Goal: Task Accomplishment & Management: Manage account settings

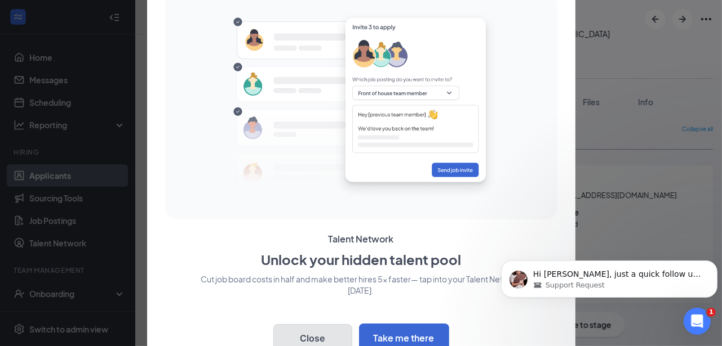
click at [324, 332] on button "Close" at bounding box center [312, 338] width 79 height 28
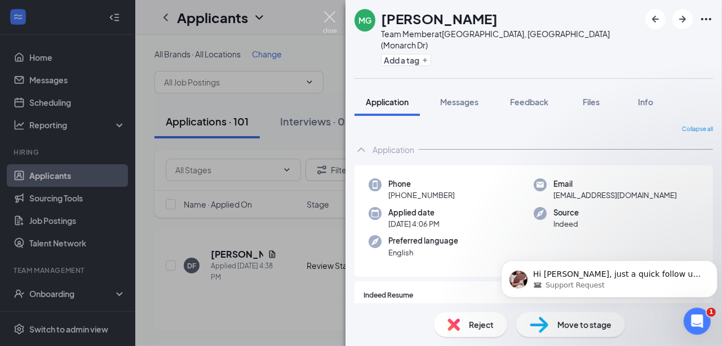
click at [332, 17] on img at bounding box center [330, 22] width 14 height 22
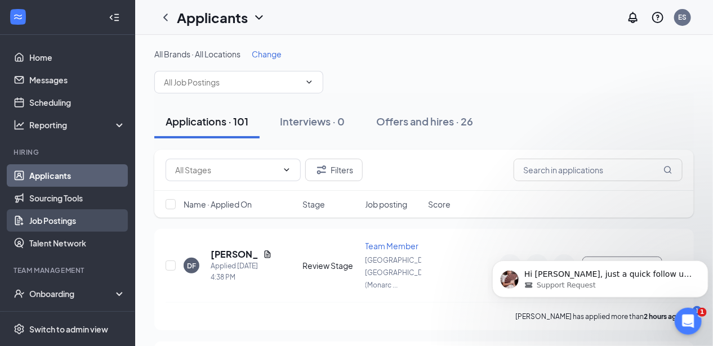
click at [48, 220] on link "Job Postings" at bounding box center [77, 221] width 96 height 23
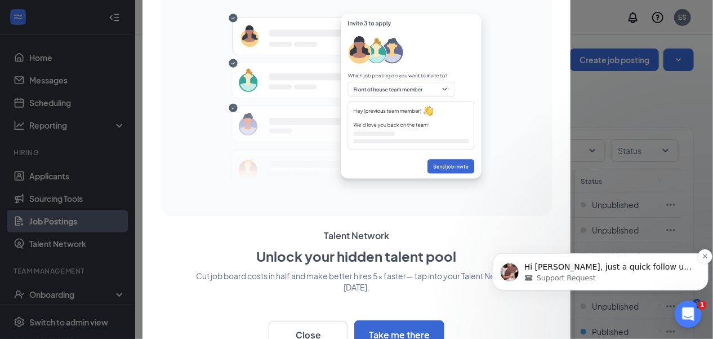
click at [594, 257] on div "Hi [PERSON_NAME], just a quick follow up on the reason why you want to remove t…" at bounding box center [600, 270] width 216 height 37
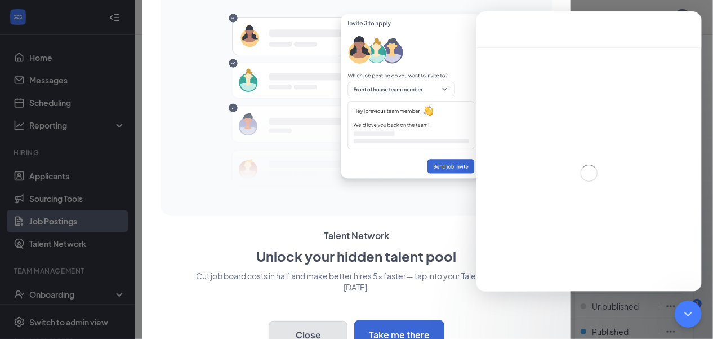
click at [323, 332] on button "Close" at bounding box center [308, 335] width 79 height 28
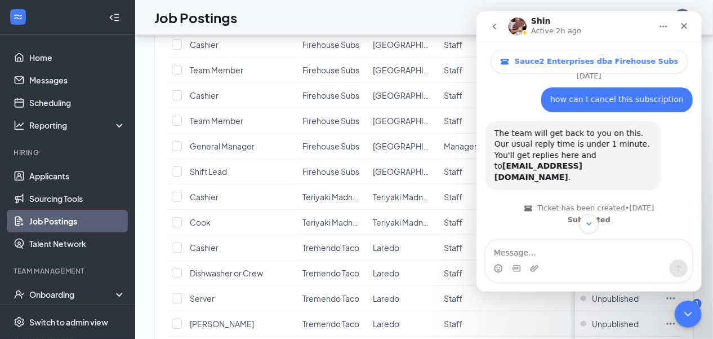
scroll to position [212, 0]
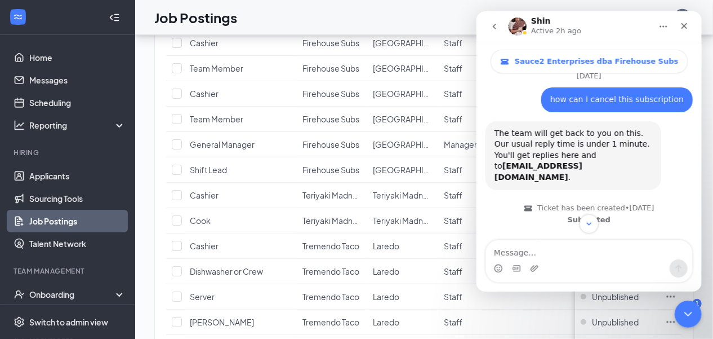
click at [503, 23] on button "go back" at bounding box center [493, 26] width 21 height 21
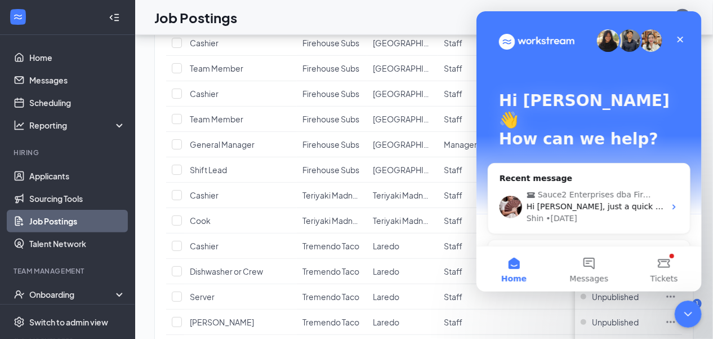
scroll to position [0, 0]
click at [687, 48] on div "Close" at bounding box center [680, 39] width 20 height 20
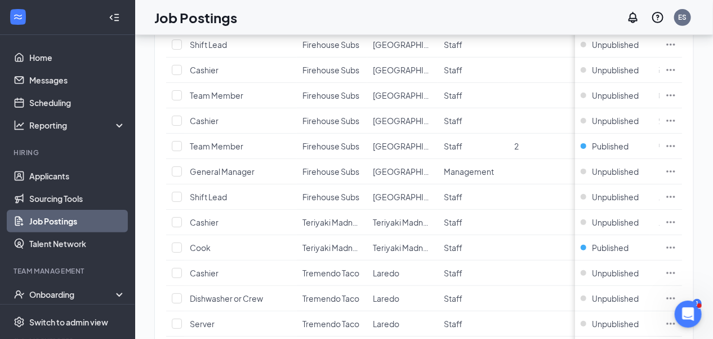
scroll to position [193, 0]
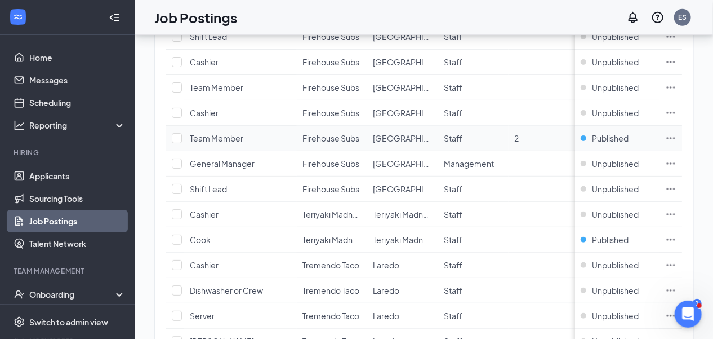
click at [676, 139] on icon "Ellipses" at bounding box center [670, 137] width 11 height 11
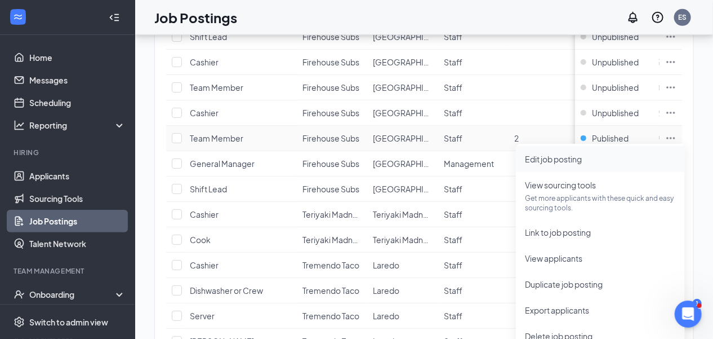
click at [573, 161] on span "Edit job posting" at bounding box center [553, 159] width 57 height 10
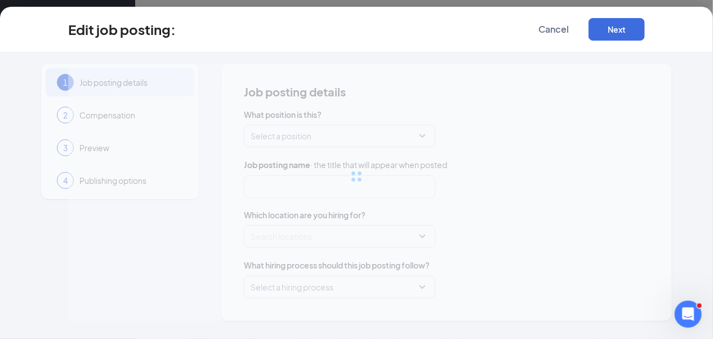
type input "Team Member"
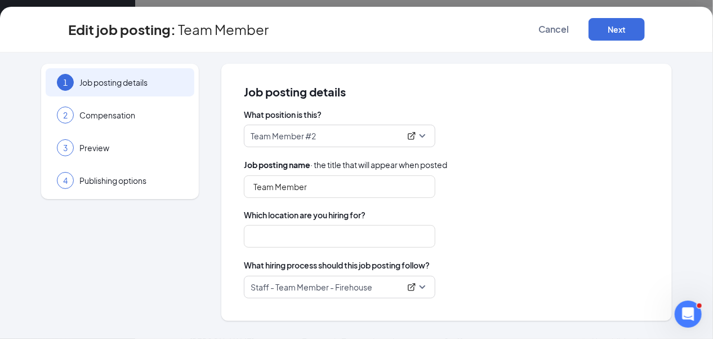
type input "[GEOGRAPHIC_DATA], [GEOGRAPHIC_DATA] (Monarch Dr)"
click at [425, 140] on span "Team Member #2" at bounding box center [340, 135] width 178 height 21
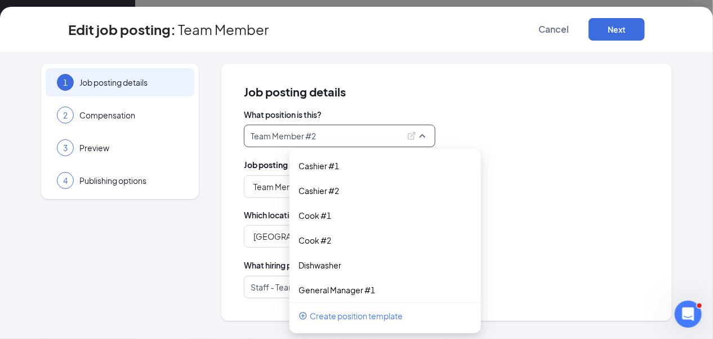
scroll to position [5, 0]
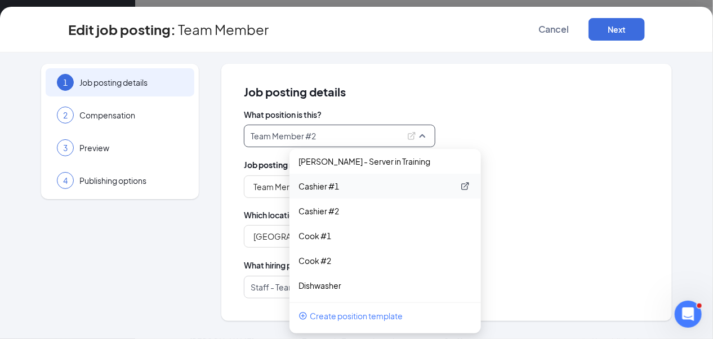
click at [335, 185] on p "Cashier #1" at bounding box center [376, 185] width 155 height 11
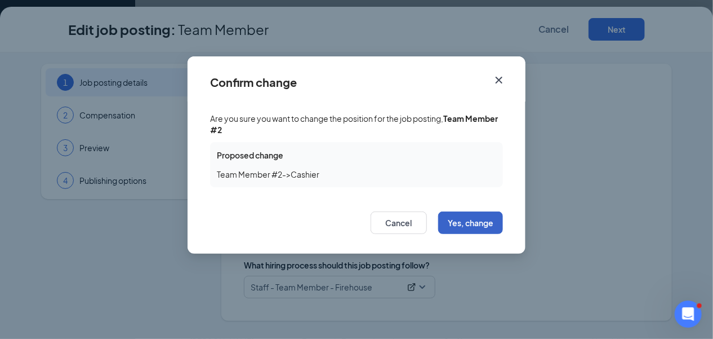
click at [468, 219] on button "Yes, change" at bounding box center [470, 222] width 65 height 23
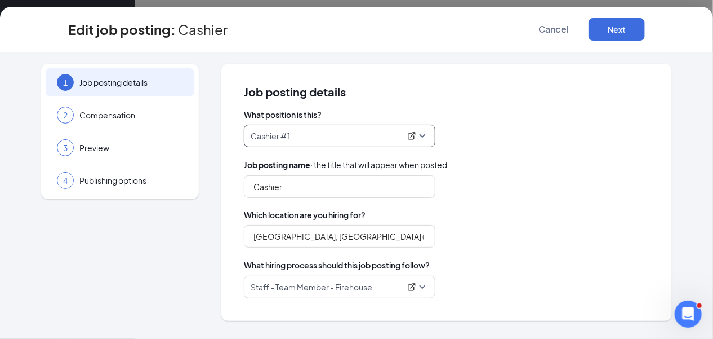
scroll to position [301, 0]
click at [645, 30] on button "Next" at bounding box center [617, 29] width 56 height 23
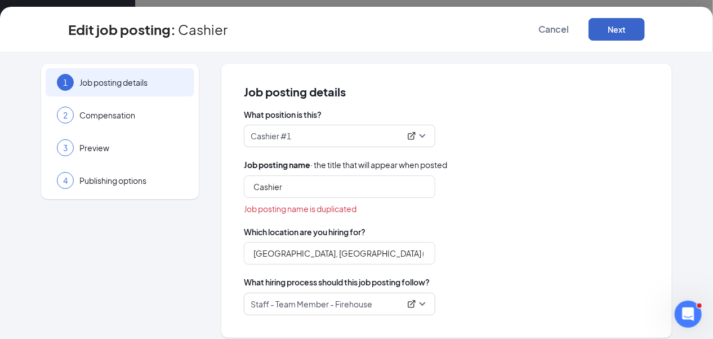
click at [368, 140] on p "Cashier #1" at bounding box center [326, 135] width 150 height 11
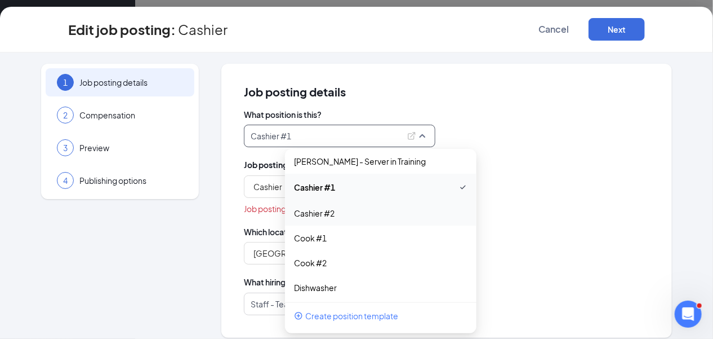
click at [456, 208] on div "Job posting name is duplicated" at bounding box center [447, 208] width 406 height 12
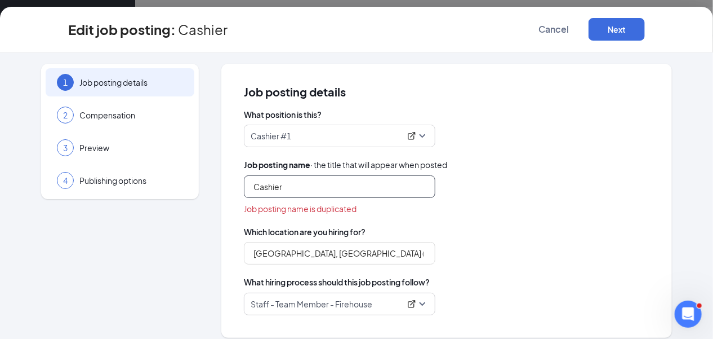
click at [364, 185] on input "Cashier" at bounding box center [340, 186] width 192 height 23
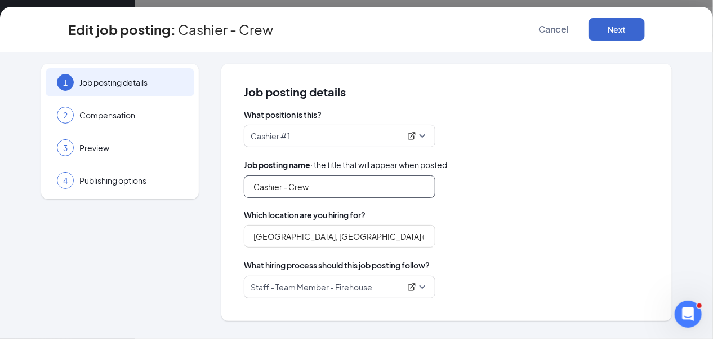
type input "Cashier - Crew"
click at [645, 25] on button "Next" at bounding box center [617, 29] width 56 height 23
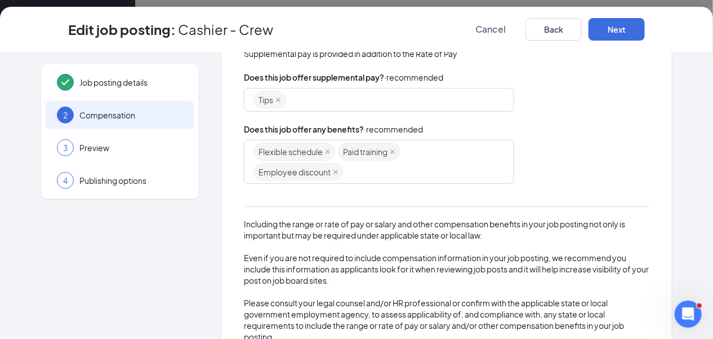
scroll to position [265, 0]
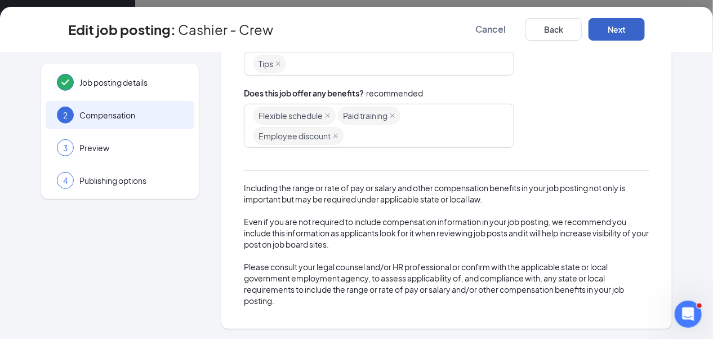
click at [645, 28] on button "Next" at bounding box center [617, 29] width 56 height 23
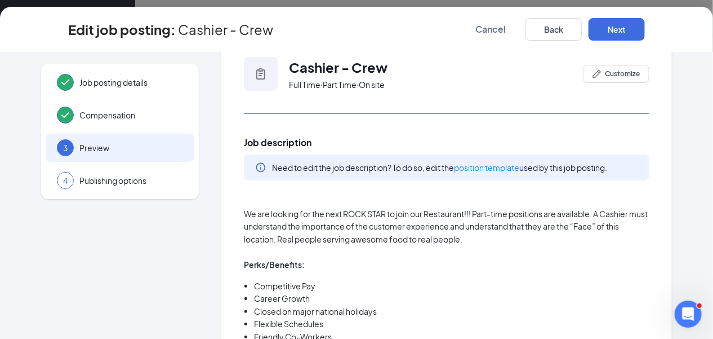
scroll to position [0, 0]
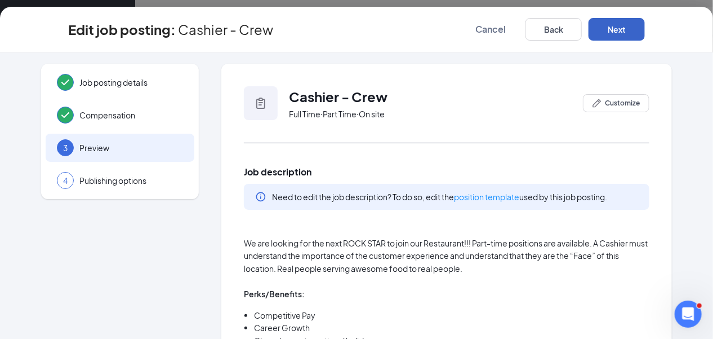
click at [645, 35] on button "Next" at bounding box center [617, 29] width 56 height 23
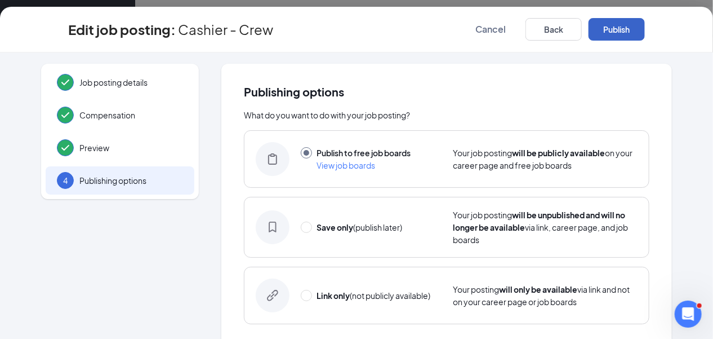
click at [645, 35] on button "Publish" at bounding box center [617, 29] width 56 height 23
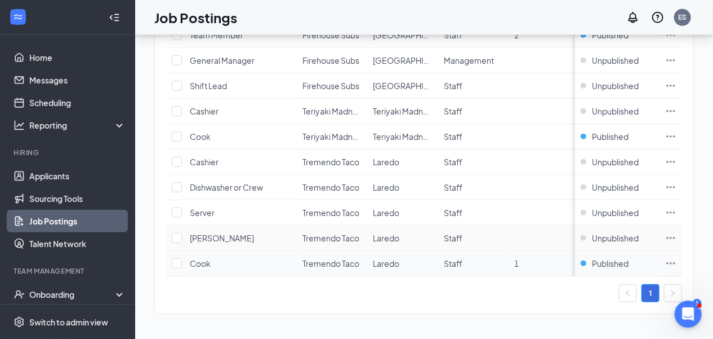
click at [676, 258] on icon "Ellipses" at bounding box center [670, 262] width 11 height 11
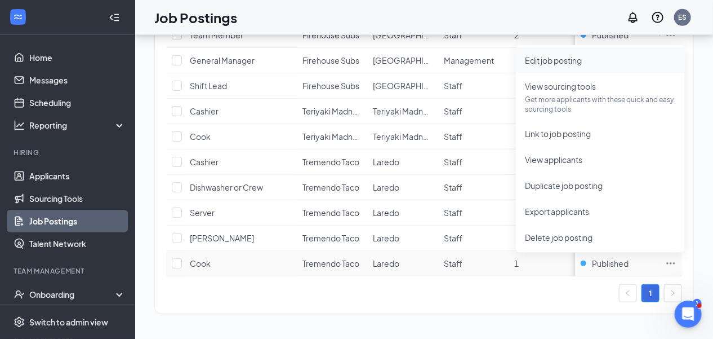
click at [566, 55] on span "Edit job posting" at bounding box center [553, 60] width 57 height 10
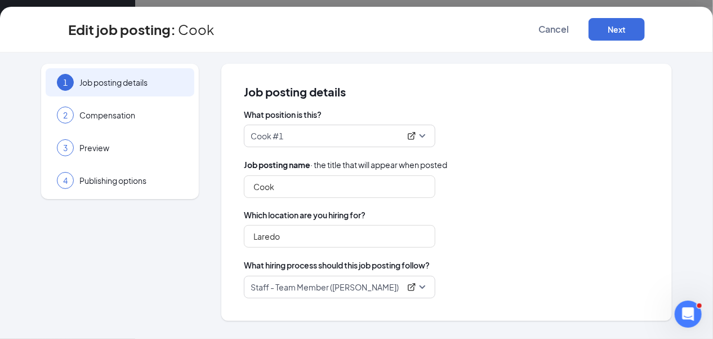
click at [304, 139] on p "Cook #1" at bounding box center [326, 135] width 150 height 11
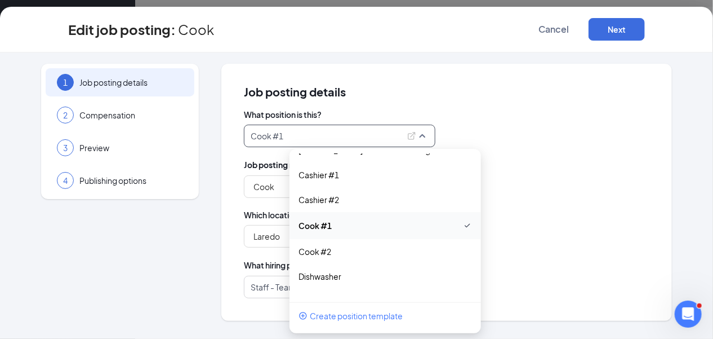
scroll to position [15, 0]
click at [346, 253] on p "Cook #2" at bounding box center [376, 252] width 155 height 11
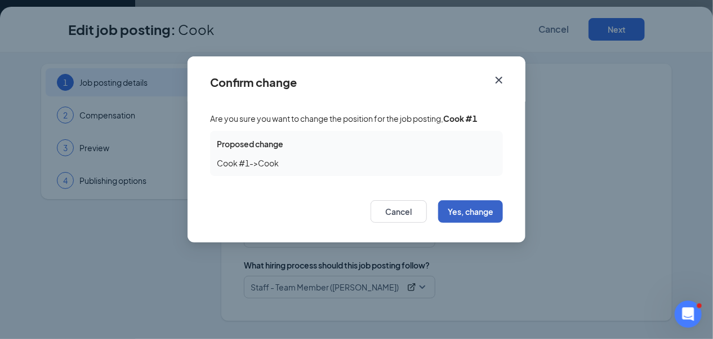
click at [457, 208] on button "Yes, change" at bounding box center [470, 211] width 65 height 23
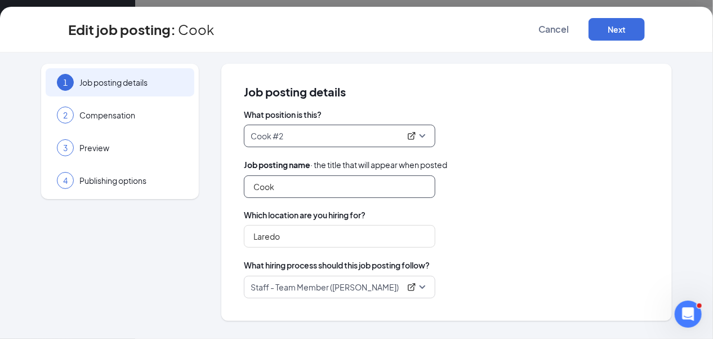
click at [400, 189] on input "Cook" at bounding box center [340, 186] width 192 height 23
type input "Trompero"
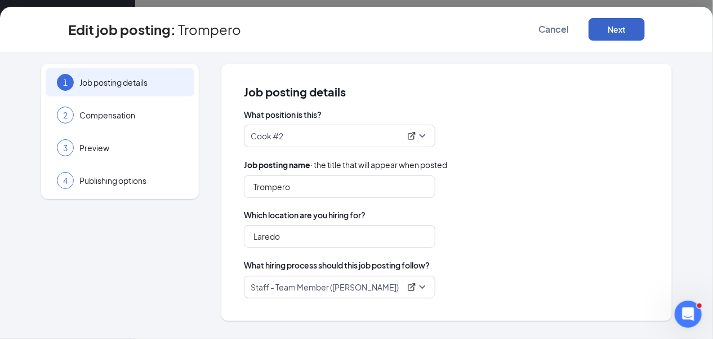
click at [645, 30] on button "Next" at bounding box center [617, 29] width 56 height 23
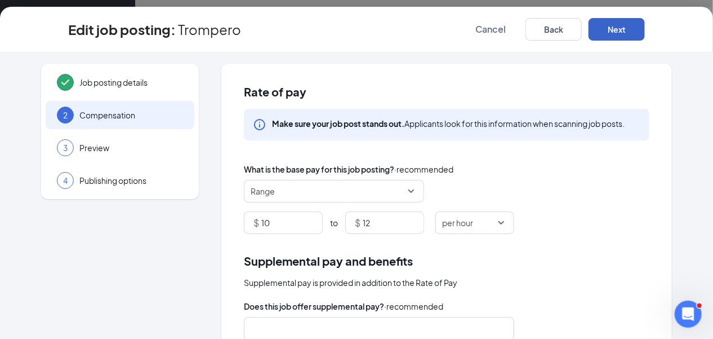
click at [645, 30] on button "Next" at bounding box center [617, 29] width 56 height 23
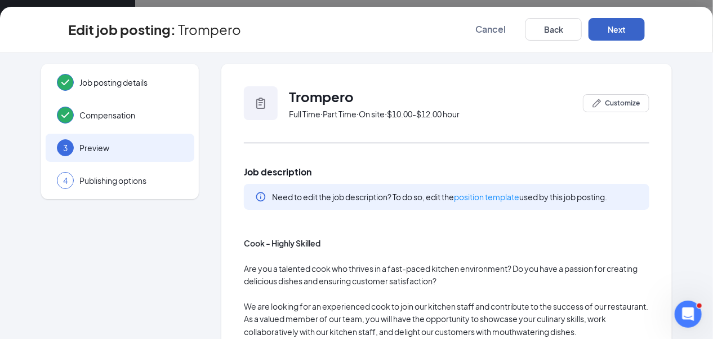
click at [645, 30] on button "Next" at bounding box center [617, 29] width 56 height 23
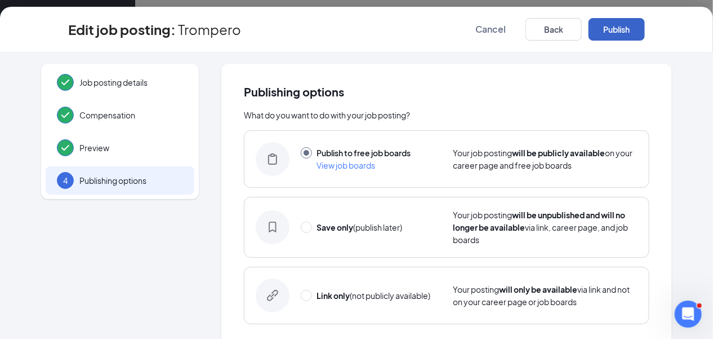
click at [645, 30] on button "Publish" at bounding box center [617, 29] width 56 height 23
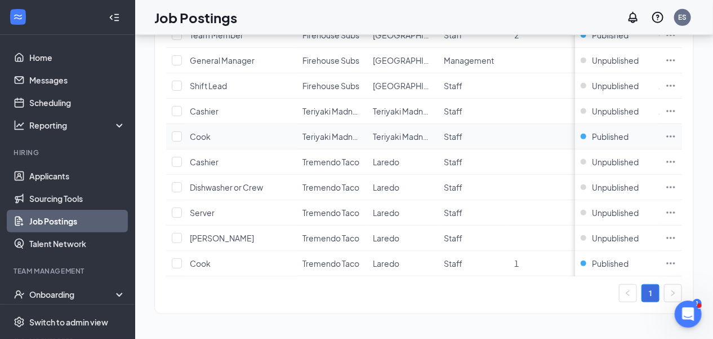
click at [675, 131] on icon "Ellipses" at bounding box center [670, 136] width 11 height 11
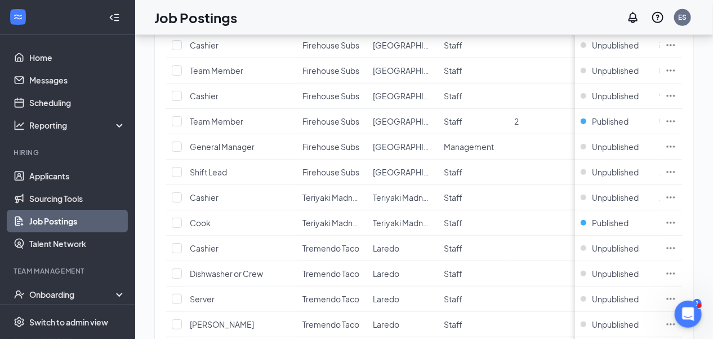
scroll to position [210, 0]
click at [676, 224] on icon "Ellipses" at bounding box center [670, 222] width 11 height 11
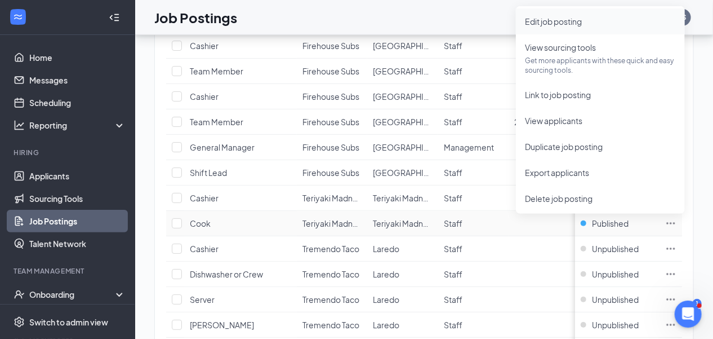
click at [592, 21] on span "Edit job posting" at bounding box center [600, 21] width 151 height 12
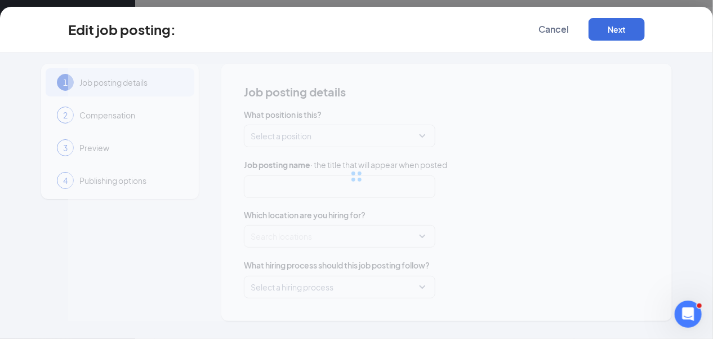
type input "Cook"
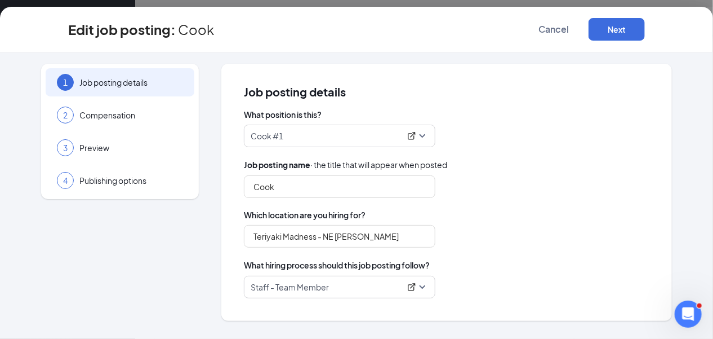
click at [421, 131] on span "Cook #1" at bounding box center [340, 135] width 178 height 21
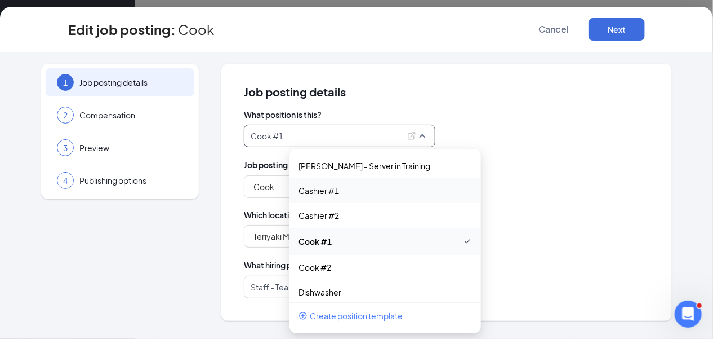
click at [498, 105] on div "Job posting details What position is this? Cook #1 219394 113068 113069 [PERSON…" at bounding box center [447, 192] width 406 height 212
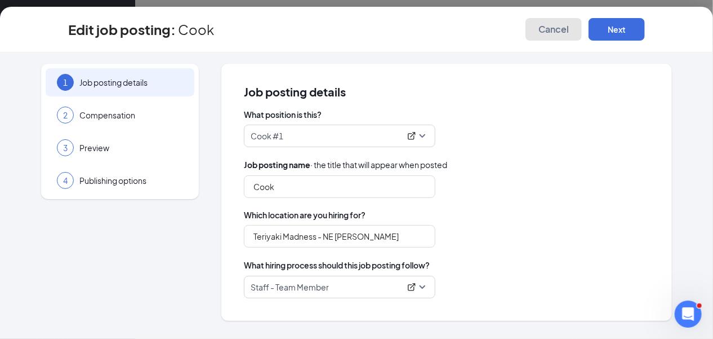
click at [569, 28] on span "Cancel" at bounding box center [553, 29] width 30 height 11
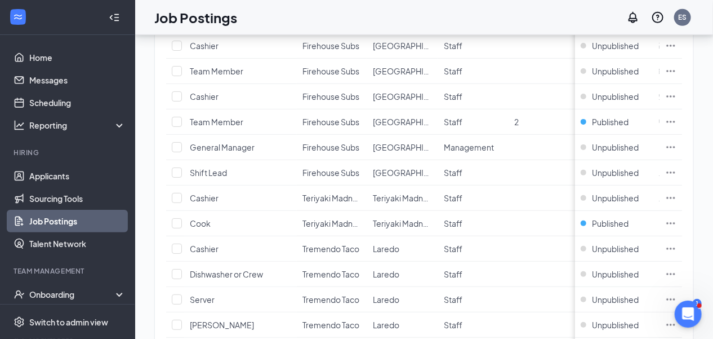
scroll to position [301, 0]
